Goal: Find contact information: Find contact information

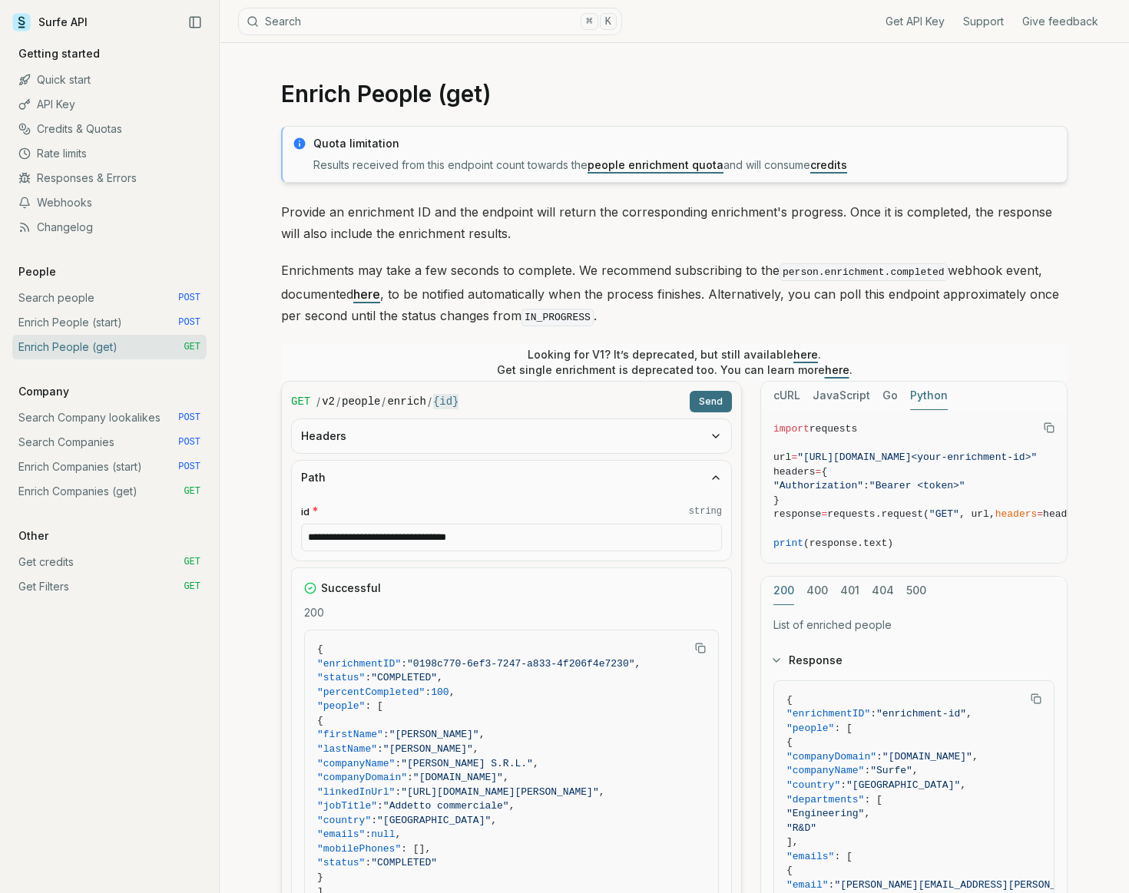
scroll to position [325, 0]
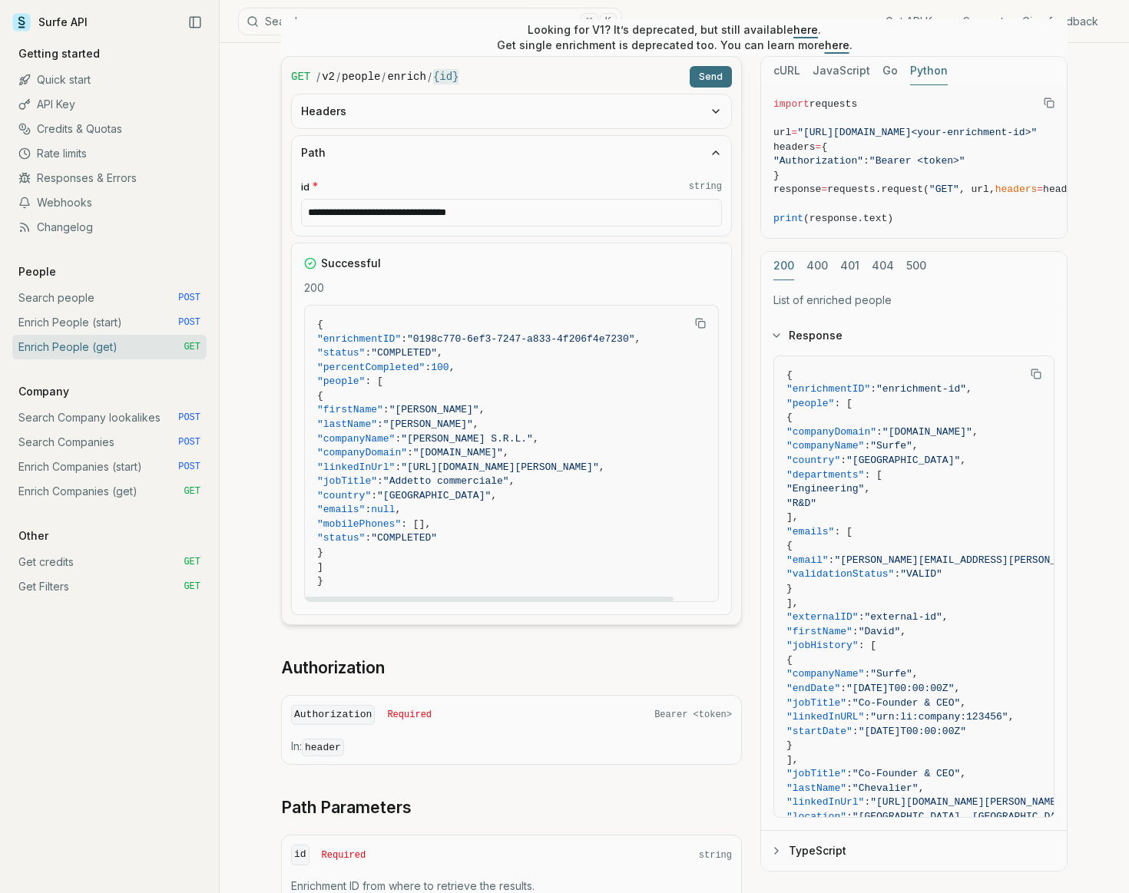
click at [503, 454] on span ""[DOMAIN_NAME]"" at bounding box center [458, 453] width 90 height 12
drag, startPoint x: 545, startPoint y: 454, endPoint x: 498, endPoint y: 454, distance: 46.8
click at [498, 454] on span ""ortolani-srl.it"" at bounding box center [458, 453] width 90 height 12
copy span "ortolani-srl.it"
click at [475, 438] on span ""Ortolani Adelino S.R.L."" at bounding box center [467, 439] width 132 height 12
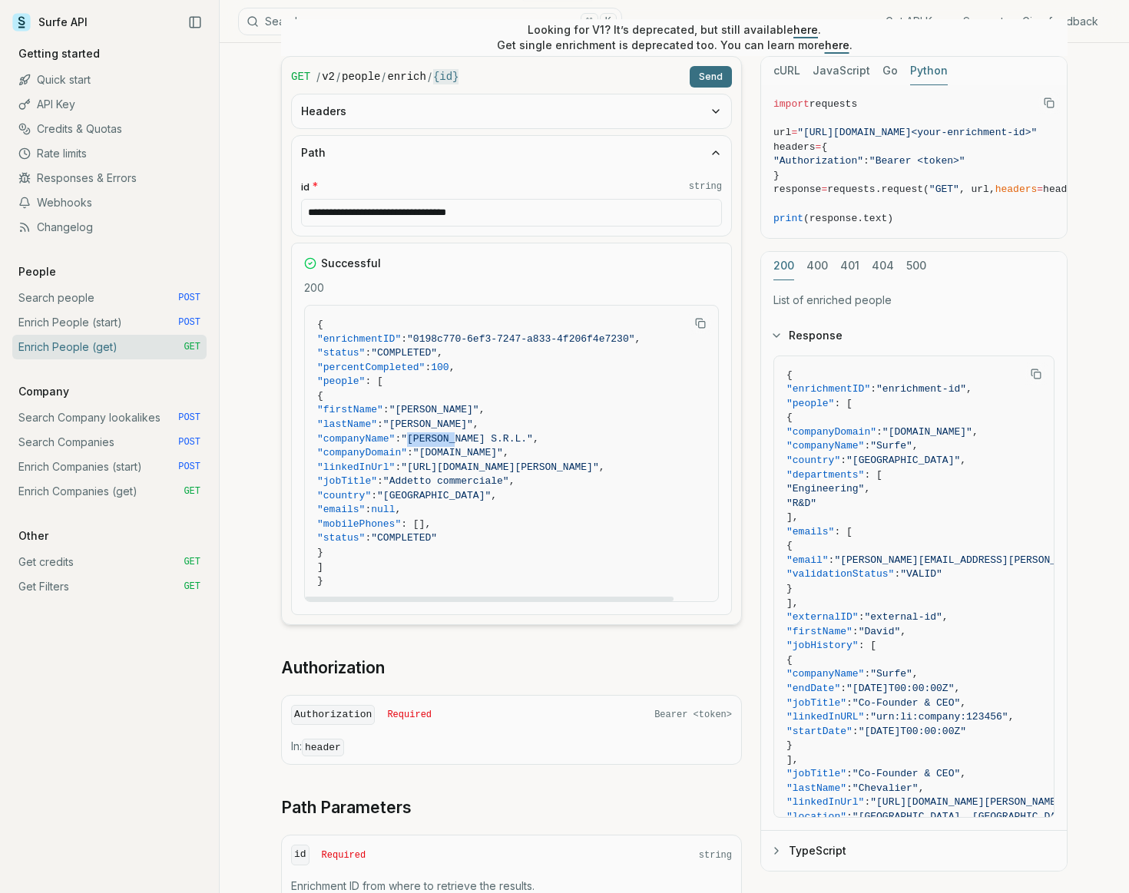
click at [475, 438] on span ""Ortolani Adelino S.R.L."" at bounding box center [467, 439] width 132 height 12
click at [533, 438] on span ""Ortolani Adelino S.R.L."" at bounding box center [467, 439] width 132 height 12
click at [485, 439] on span ""Ortolani Adelino S.R.L."" at bounding box center [467, 439] width 132 height 12
click at [518, 418] on span ""lastName" : "De Fanti" ," at bounding box center [511, 425] width 389 height 15
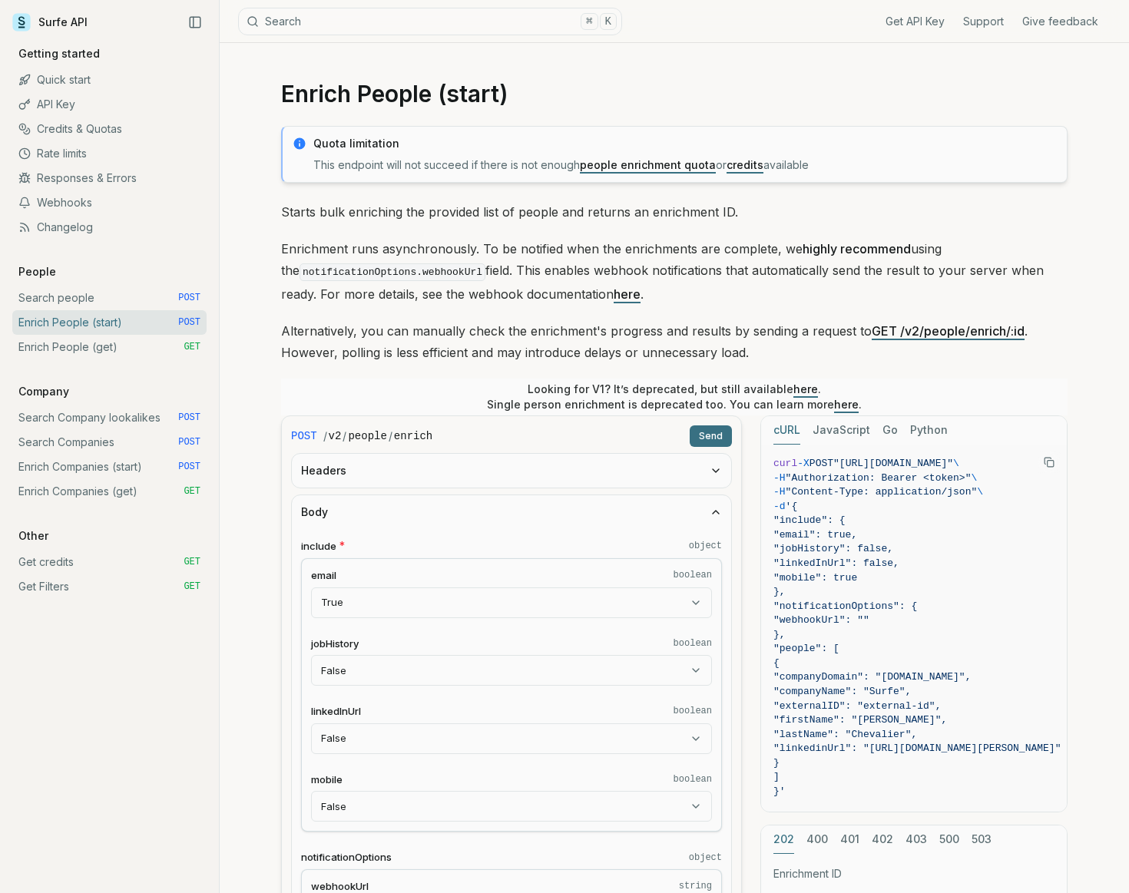
select select "*****"
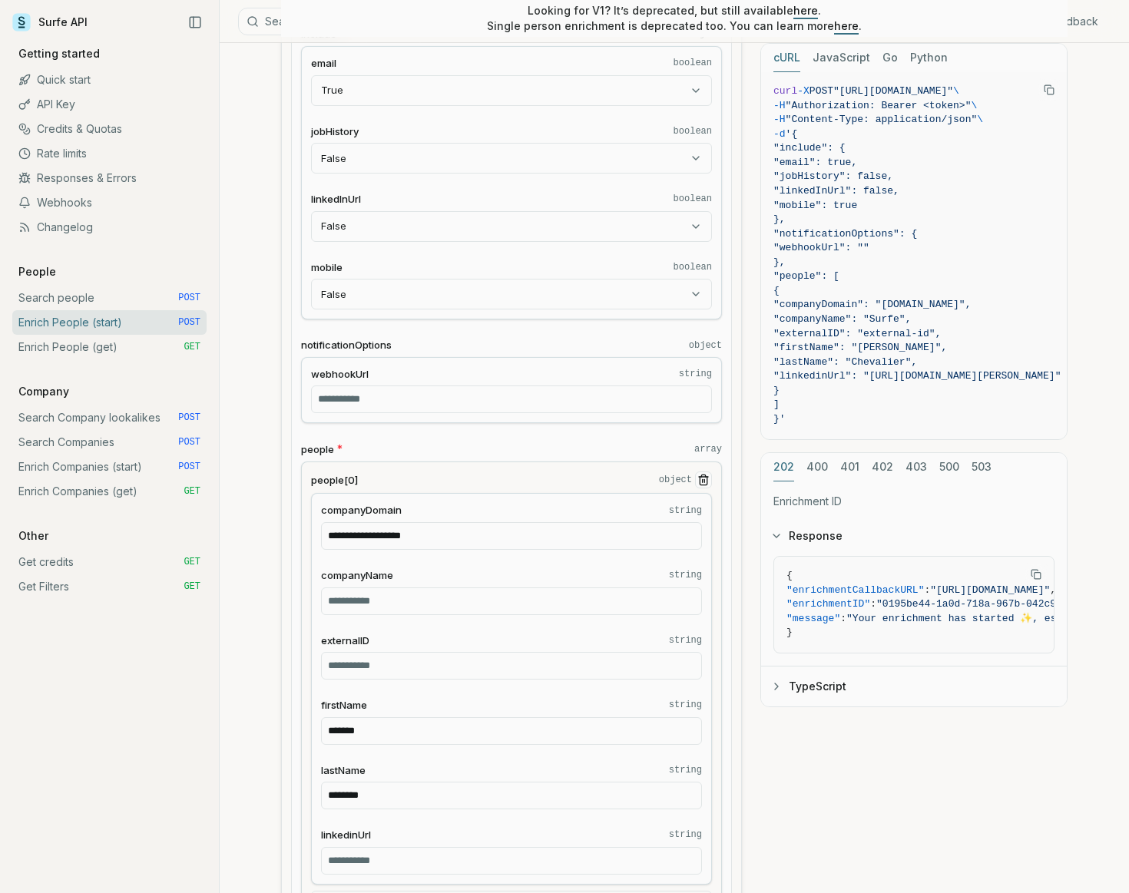
scroll to position [508, 0]
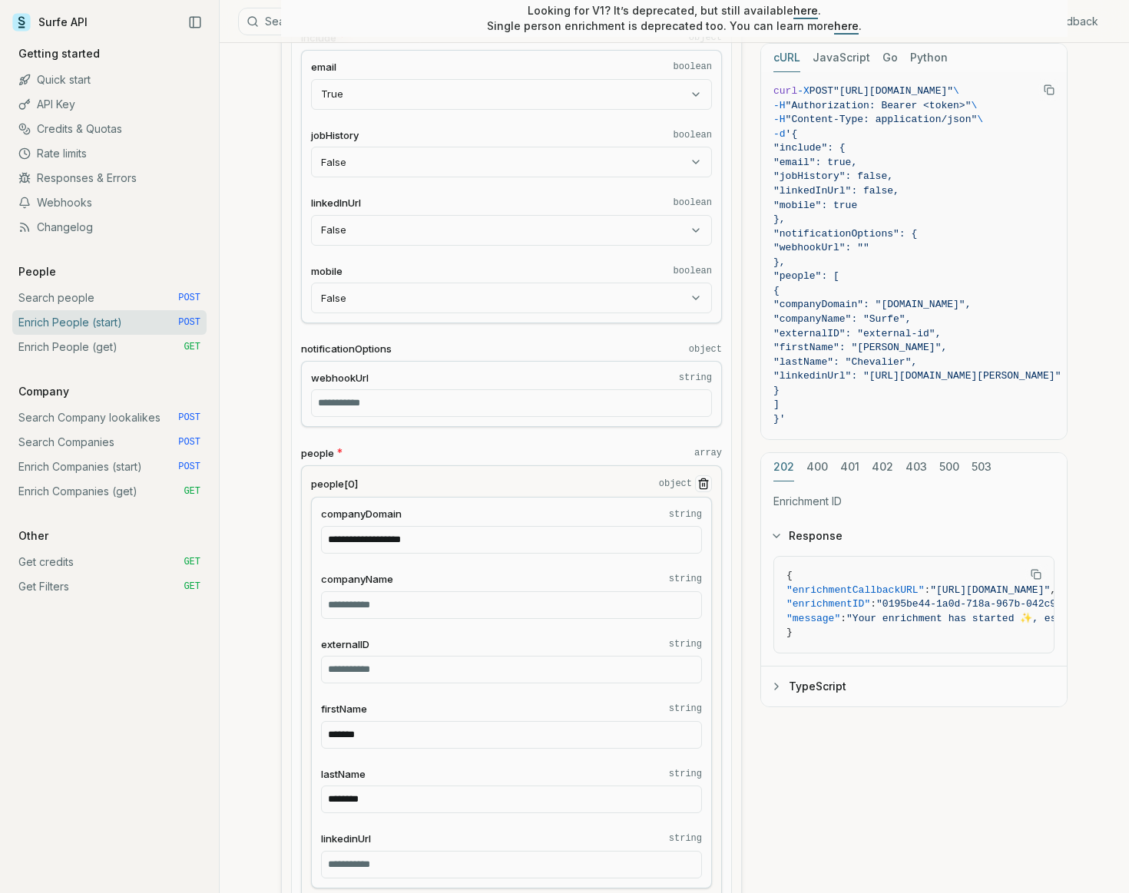
click at [464, 542] on input "**********" at bounding box center [511, 540] width 381 height 28
